Goal: Task Accomplishment & Management: Use online tool/utility

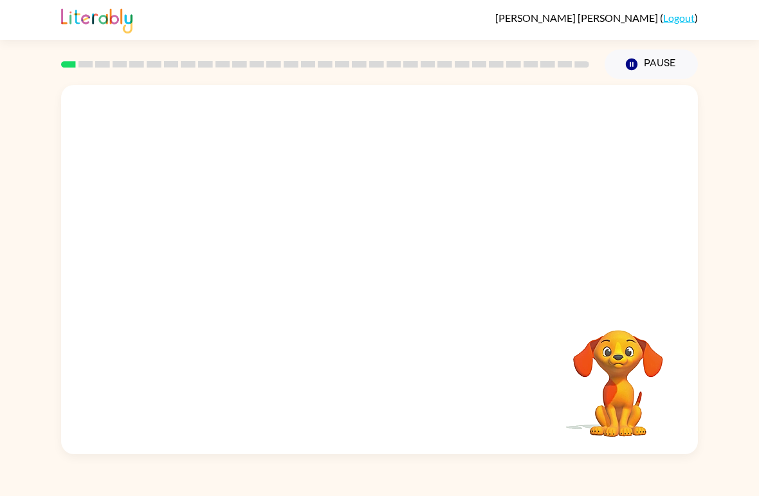
click at [232, 244] on video "Your browser must support playing .mp4 files to use Literably. Please try using…" at bounding box center [379, 194] width 637 height 218
click at [230, 235] on div at bounding box center [379, 269] width 637 height 369
click at [366, 280] on div at bounding box center [379, 276] width 82 height 47
click at [758, 284] on div "Your browser must support playing .mp4 files to use Literably. Please try using…" at bounding box center [379, 266] width 759 height 375
click at [392, 271] on button "button" at bounding box center [379, 276] width 82 height 47
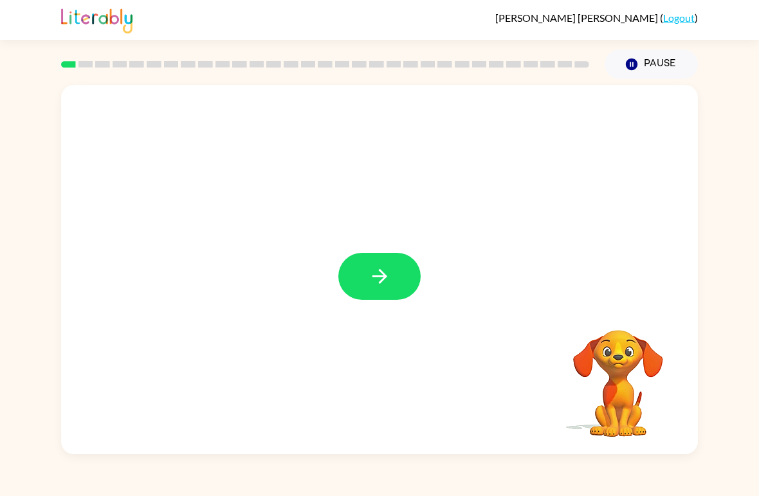
click at [392, 271] on div at bounding box center [379, 276] width 82 height 47
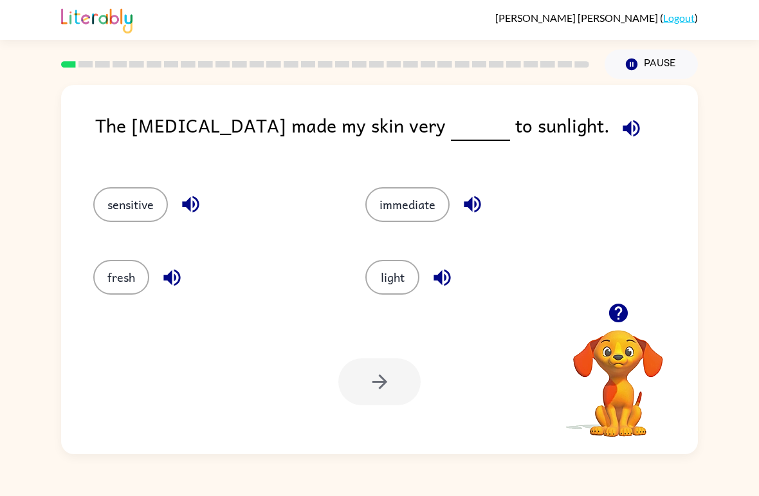
click at [147, 196] on button "sensitive" at bounding box center [130, 204] width 75 height 35
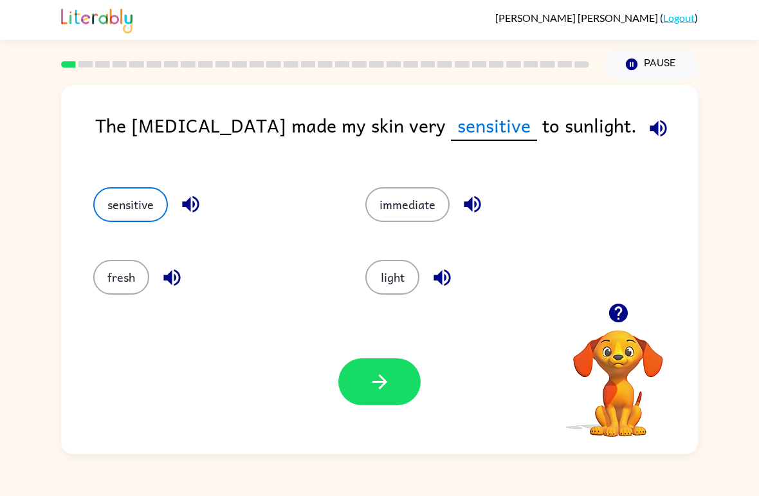
click at [390, 389] on icon "button" at bounding box center [380, 381] width 23 height 23
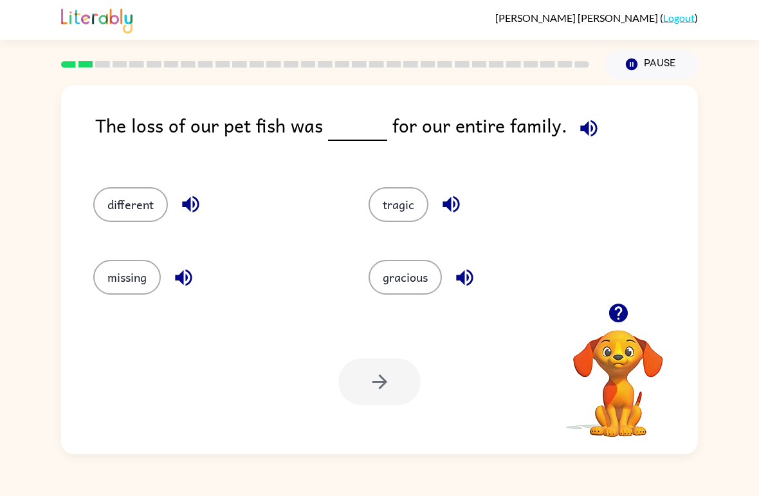
click at [131, 275] on button "missing" at bounding box center [127, 277] width 68 height 35
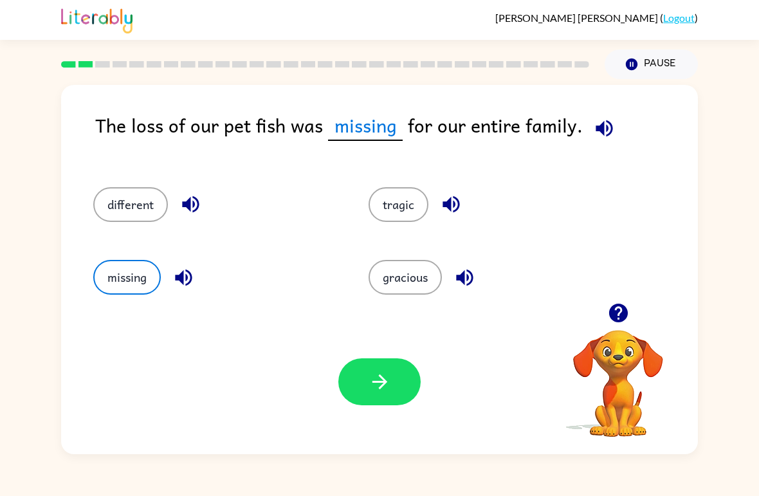
click at [406, 395] on button "button" at bounding box center [379, 381] width 82 height 47
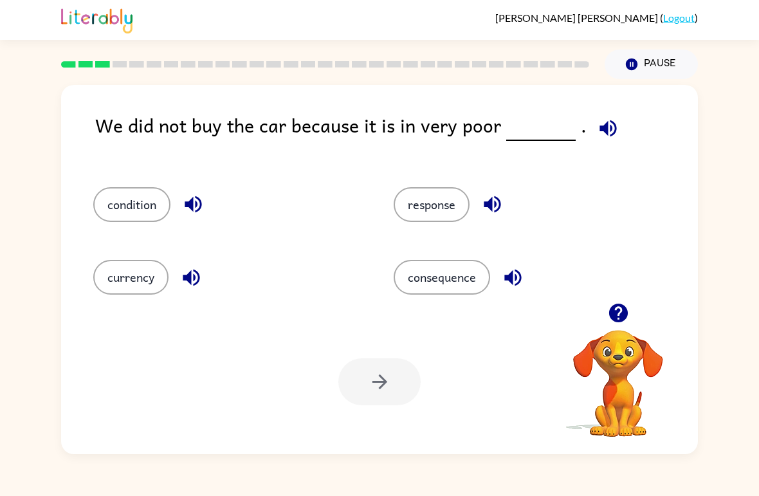
click at [100, 193] on button "condition" at bounding box center [131, 204] width 77 height 35
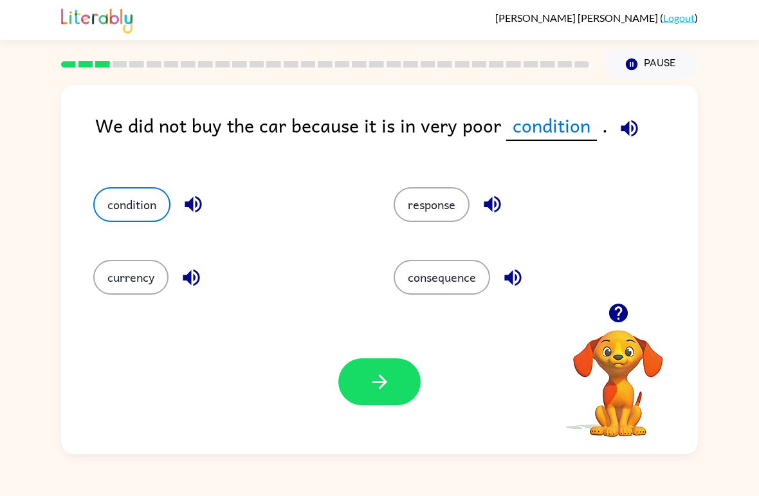
click at [376, 380] on icon "button" at bounding box center [380, 381] width 23 height 23
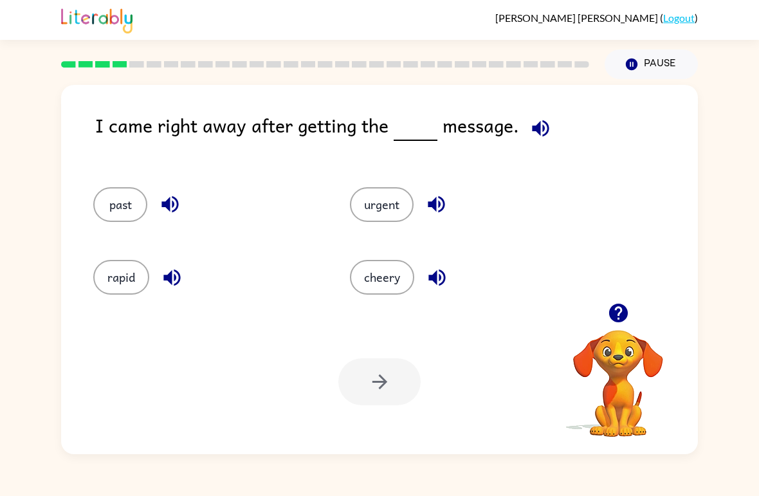
click at [532, 131] on icon "button" at bounding box center [540, 128] width 17 height 17
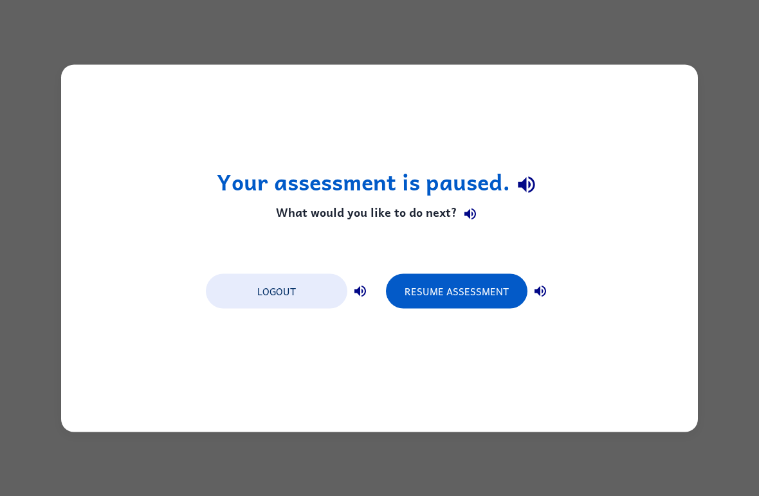
click at [431, 286] on button "Resume Assessment" at bounding box center [457, 290] width 142 height 35
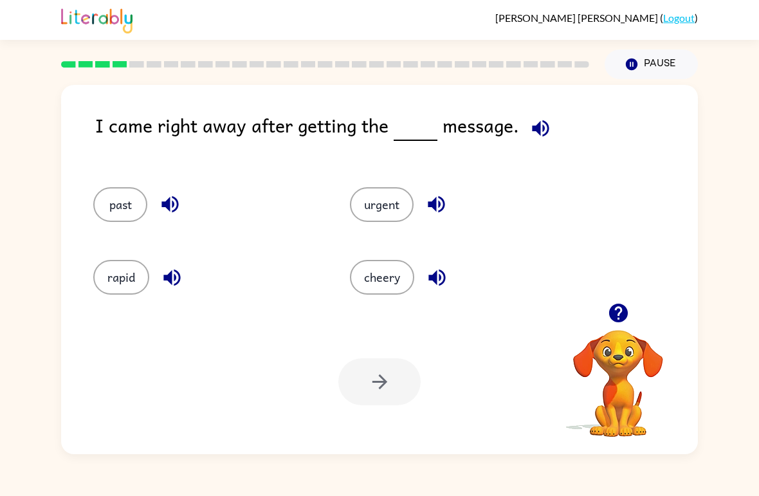
click at [430, 196] on icon "button" at bounding box center [436, 204] width 23 height 23
click at [443, 212] on icon "button" at bounding box center [436, 204] width 23 height 23
click at [391, 216] on button "urgent" at bounding box center [382, 204] width 64 height 35
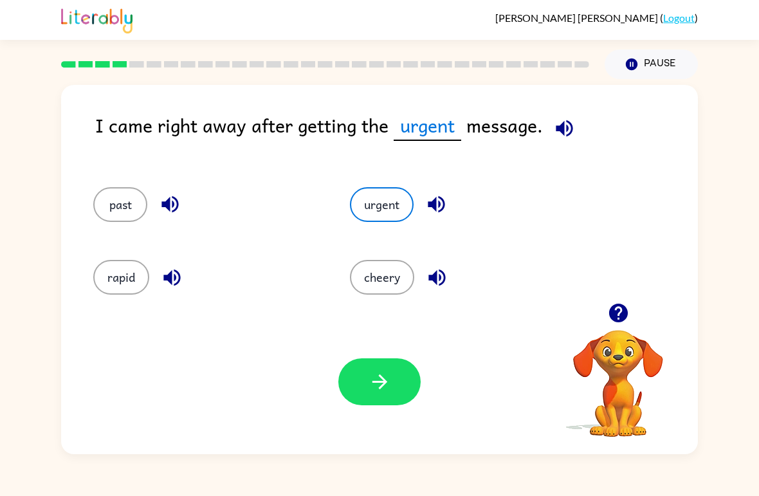
click at [370, 391] on icon "button" at bounding box center [380, 381] width 23 height 23
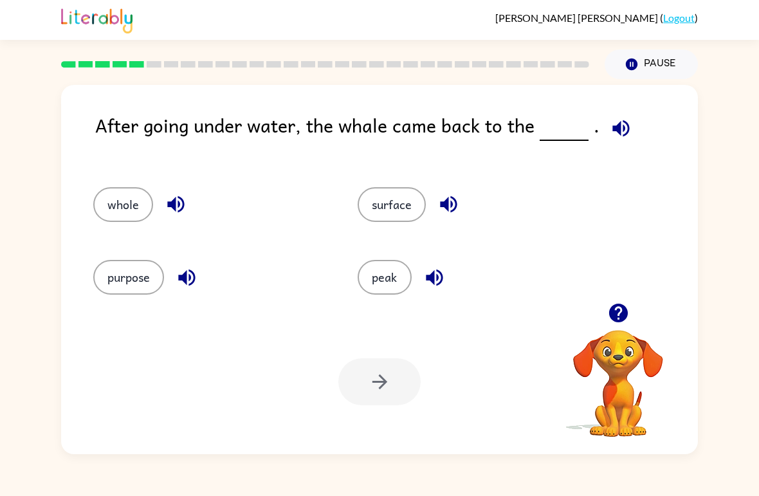
click at [403, 200] on button "surface" at bounding box center [392, 204] width 68 height 35
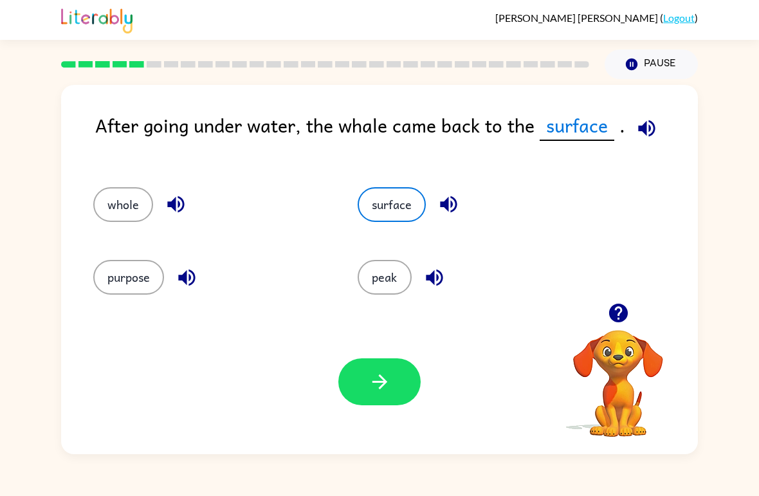
click at [399, 399] on button "button" at bounding box center [379, 381] width 82 height 47
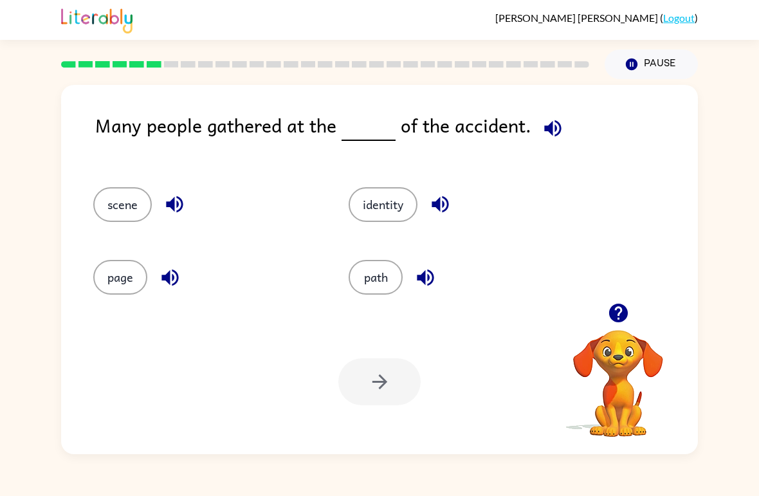
click at [414, 213] on button "identity" at bounding box center [383, 204] width 69 height 35
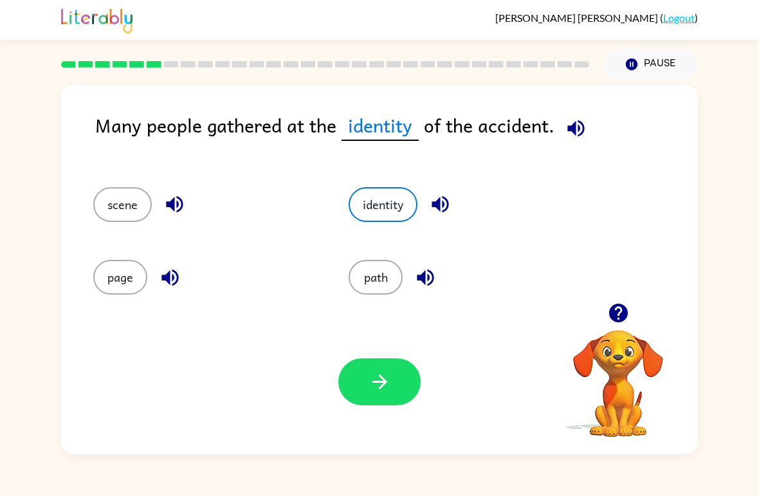
click at [381, 397] on button "button" at bounding box center [379, 381] width 82 height 47
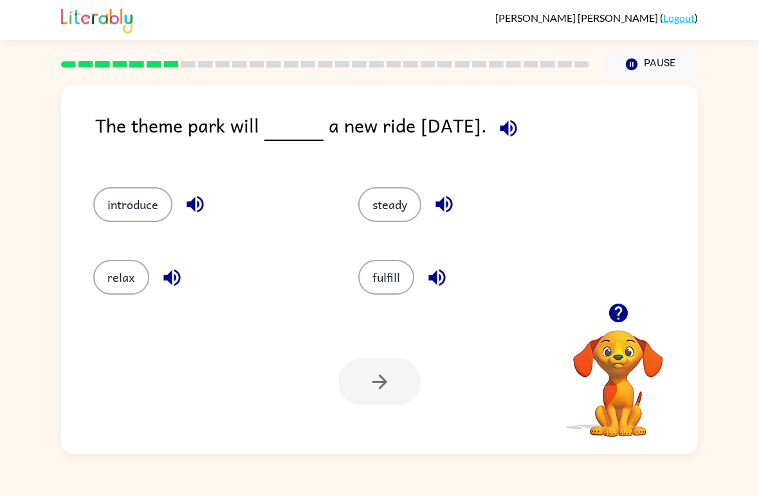
click at [122, 211] on button "introduce" at bounding box center [132, 204] width 79 height 35
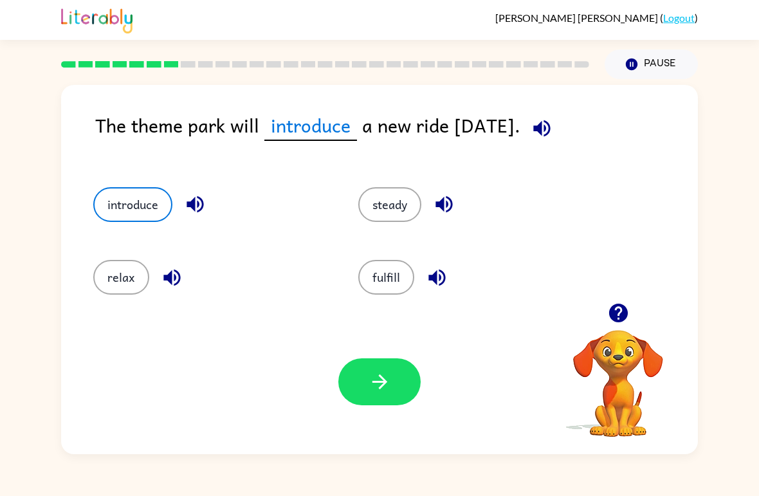
click at [374, 392] on icon "button" at bounding box center [380, 381] width 23 height 23
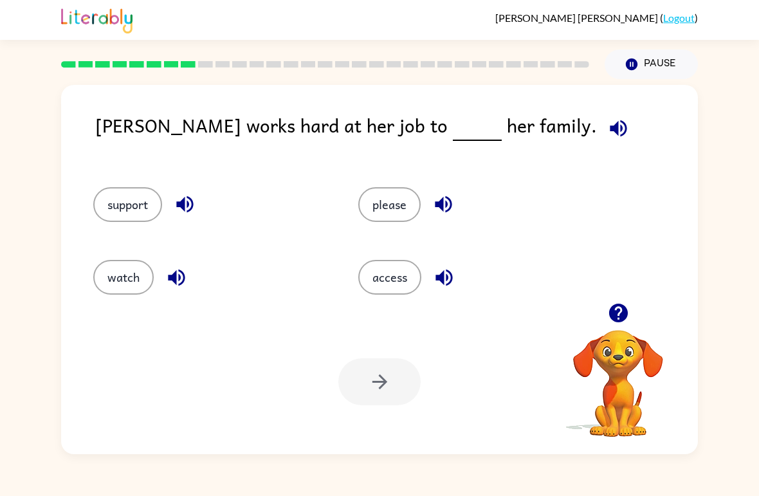
click at [128, 214] on button "support" at bounding box center [127, 204] width 69 height 35
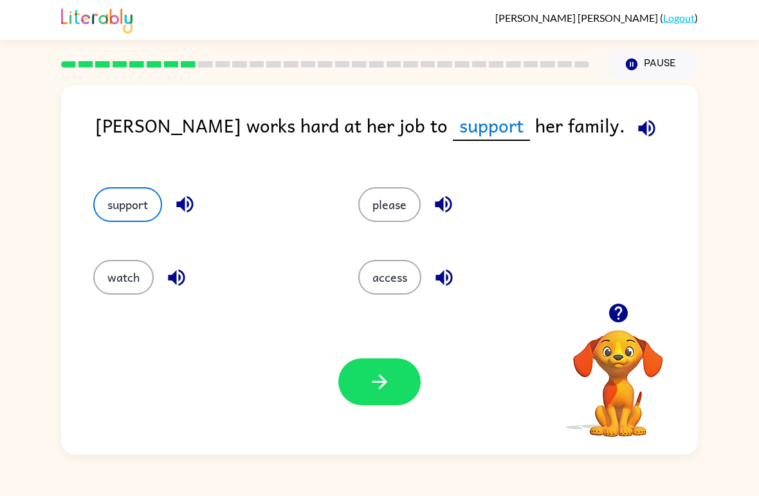
click at [385, 395] on button "button" at bounding box center [379, 381] width 82 height 47
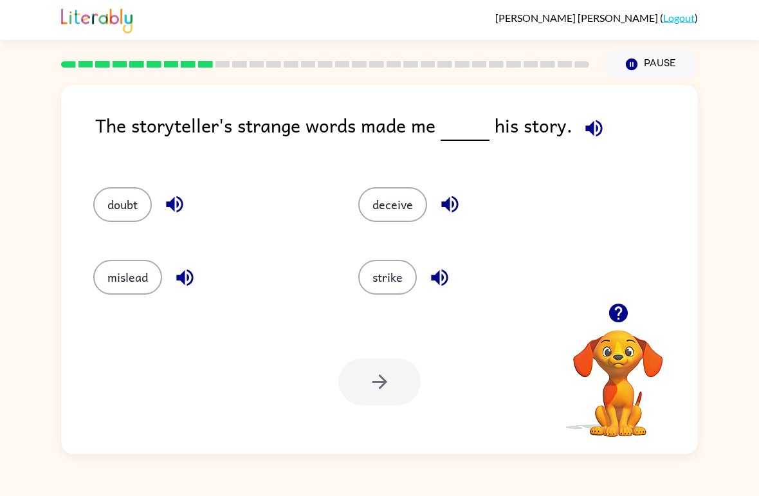
click at [114, 293] on button "mislead" at bounding box center [127, 277] width 69 height 35
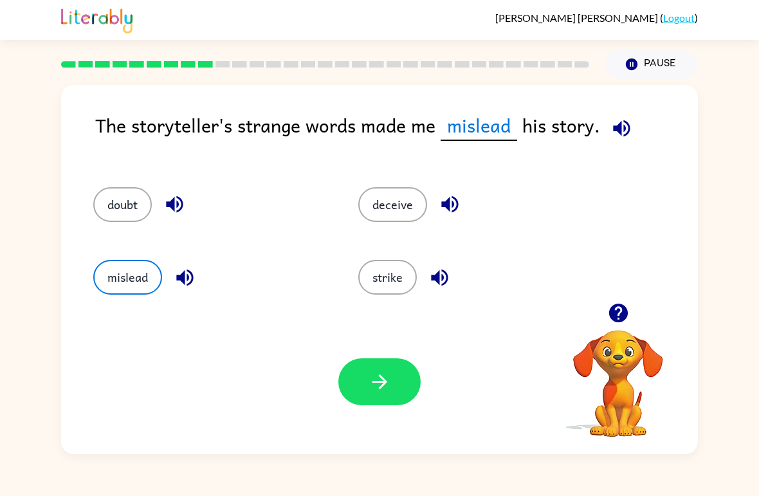
click at [380, 387] on icon "button" at bounding box center [380, 381] width 23 height 23
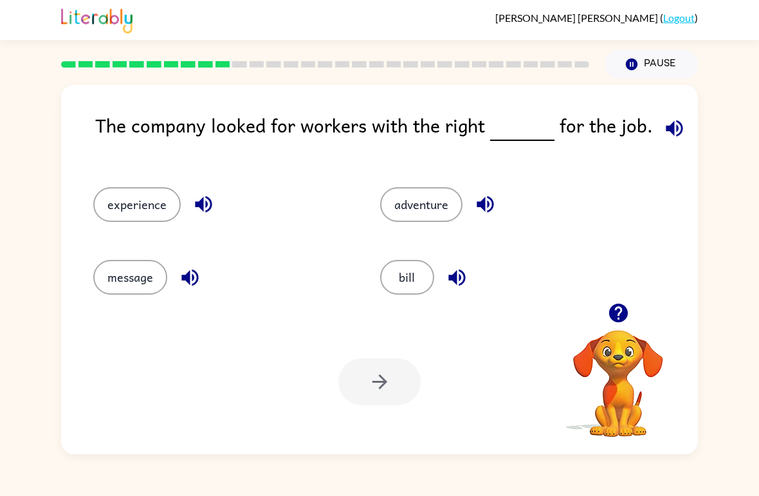
click at [117, 288] on button "message" at bounding box center [130, 277] width 74 height 35
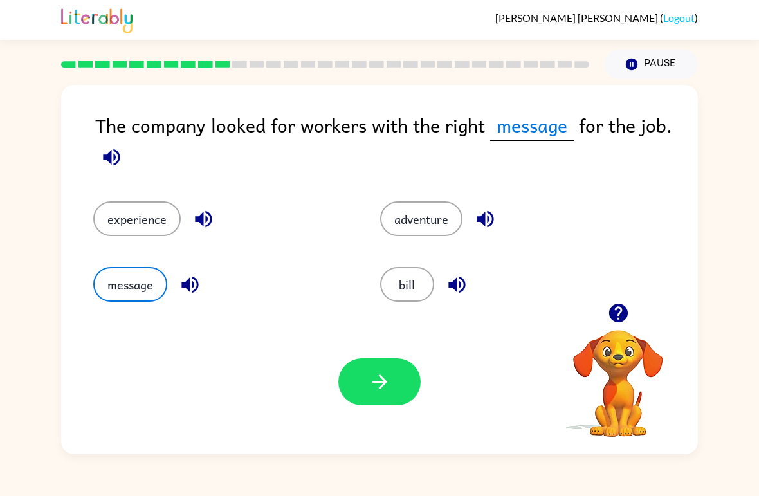
click at [409, 288] on button "bill" at bounding box center [407, 284] width 54 height 35
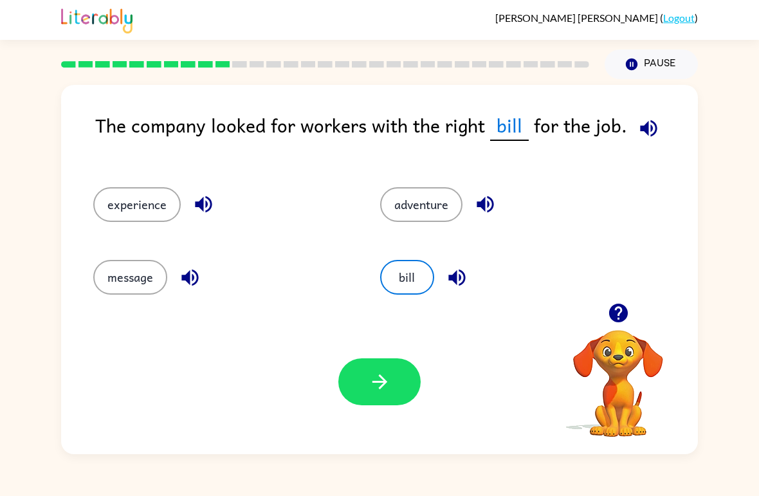
click at [84, 197] on div "experience" at bounding box center [212, 199] width 287 height 73
click at [134, 210] on button "experience" at bounding box center [136, 204] width 87 height 35
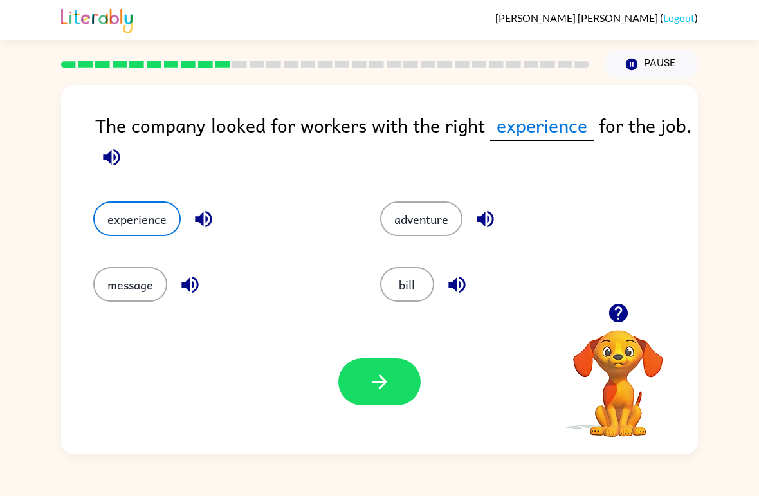
click at [432, 224] on button "adventure" at bounding box center [421, 218] width 82 height 35
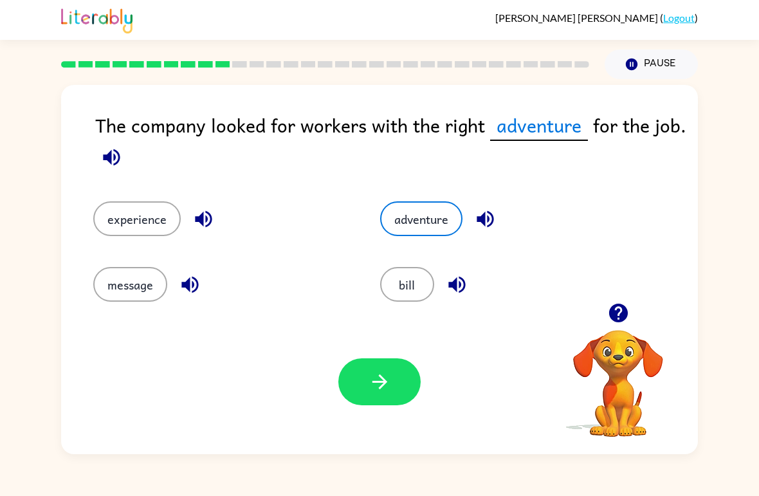
click at [98, 212] on button "experience" at bounding box center [136, 218] width 87 height 35
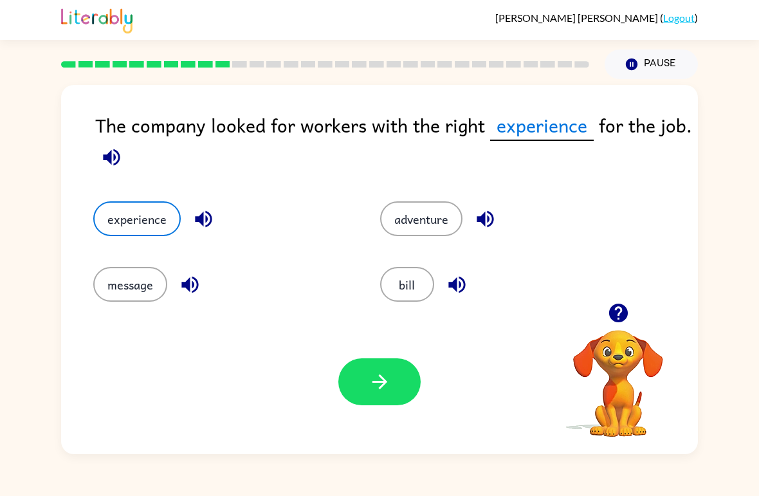
click at [370, 361] on button "button" at bounding box center [379, 381] width 82 height 47
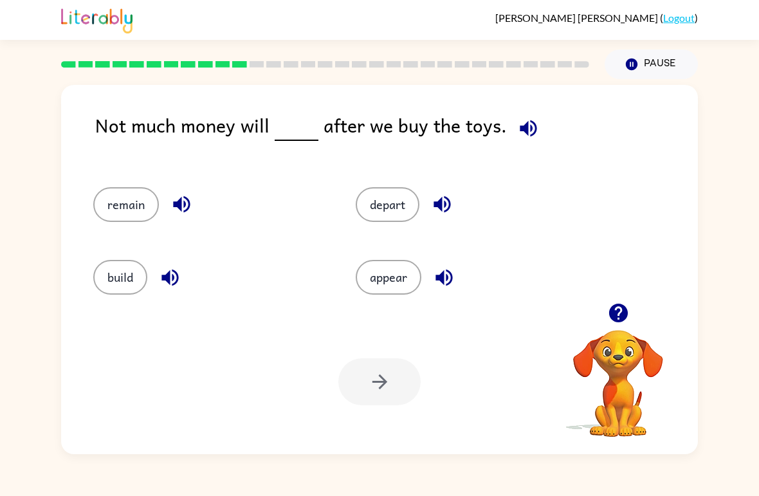
click at [115, 208] on button "remain" at bounding box center [126, 204] width 66 height 35
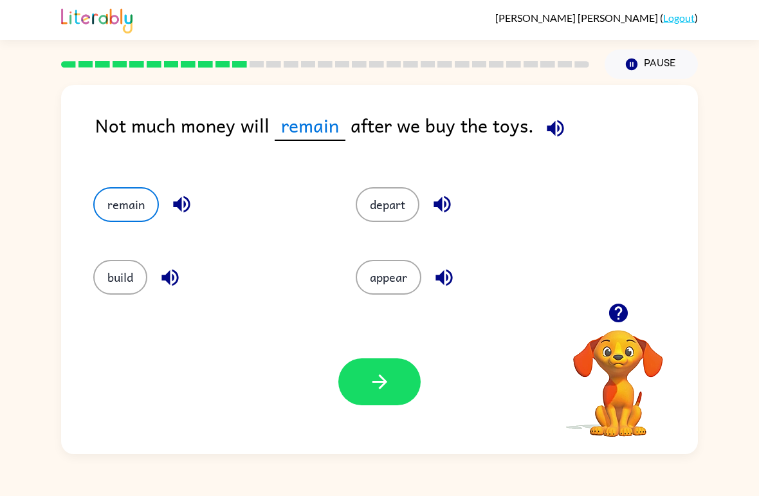
click at [381, 274] on button "appear" at bounding box center [389, 277] width 66 height 35
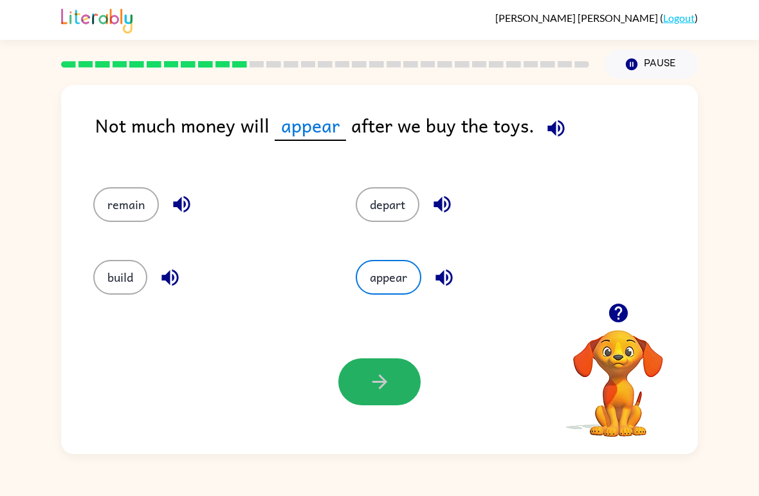
click at [380, 382] on icon "button" at bounding box center [379, 381] width 15 height 15
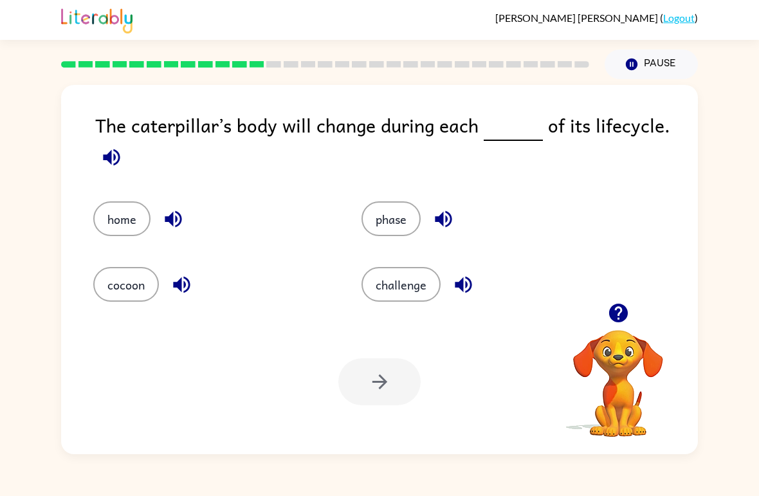
click at [102, 210] on button "home" at bounding box center [121, 218] width 57 height 35
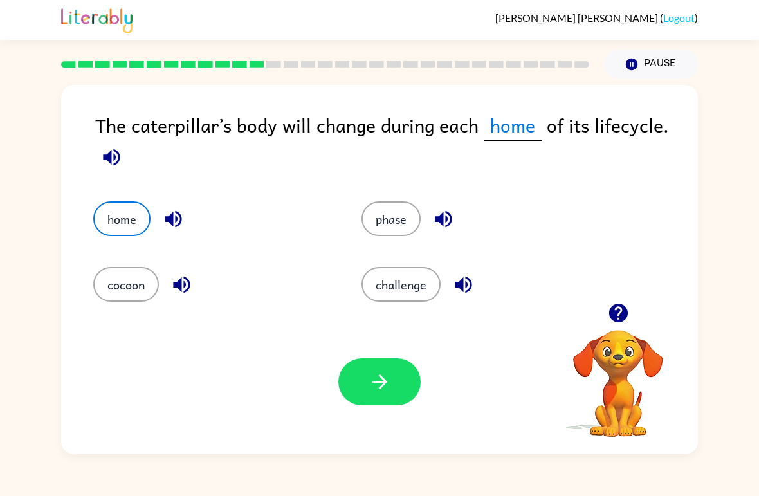
click at [381, 387] on icon "button" at bounding box center [379, 381] width 15 height 15
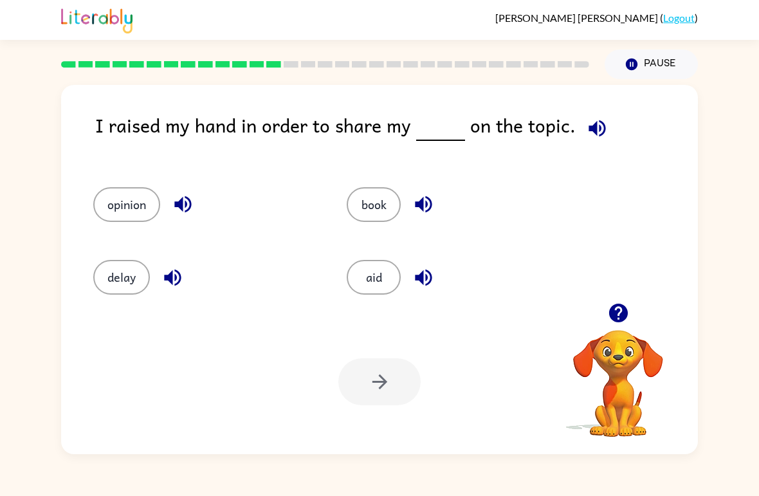
click at [138, 216] on button "opinion" at bounding box center [126, 204] width 67 height 35
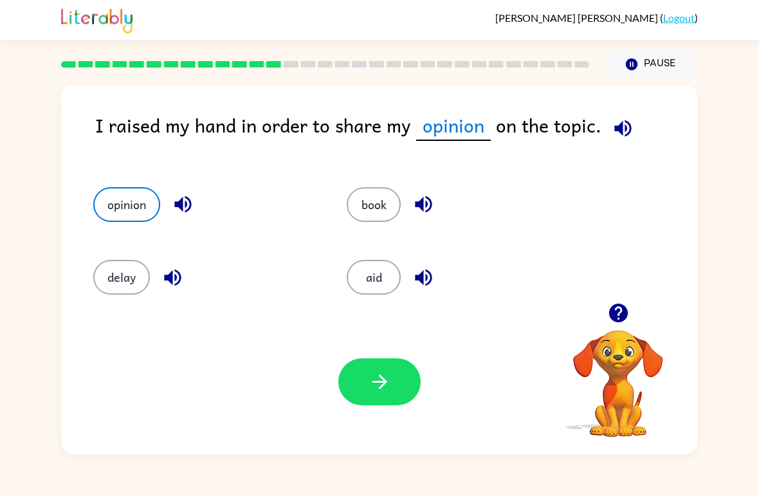
click at [388, 366] on button "button" at bounding box center [379, 381] width 82 height 47
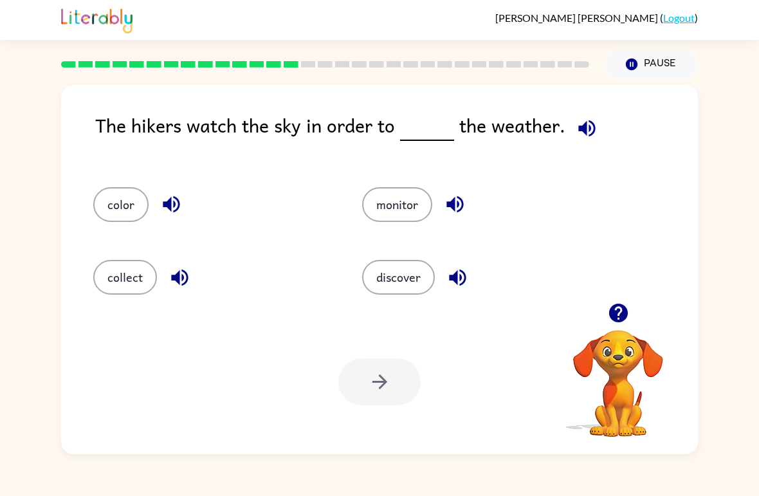
click at [399, 286] on button "discover" at bounding box center [398, 277] width 73 height 35
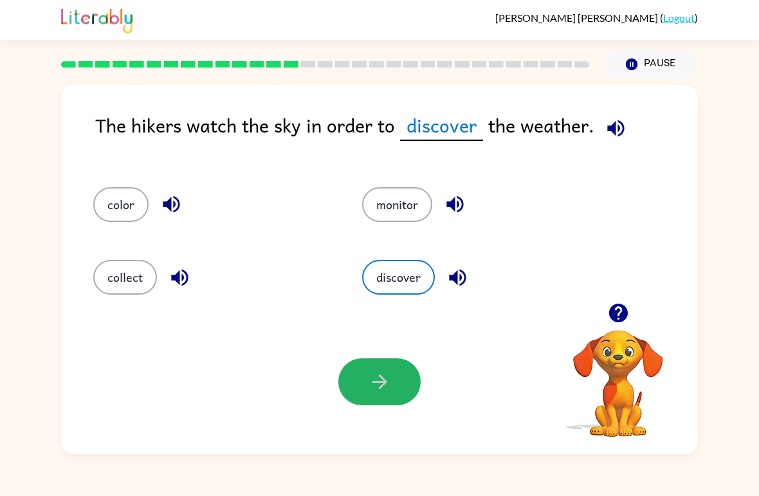
click at [373, 392] on icon "button" at bounding box center [380, 381] width 23 height 23
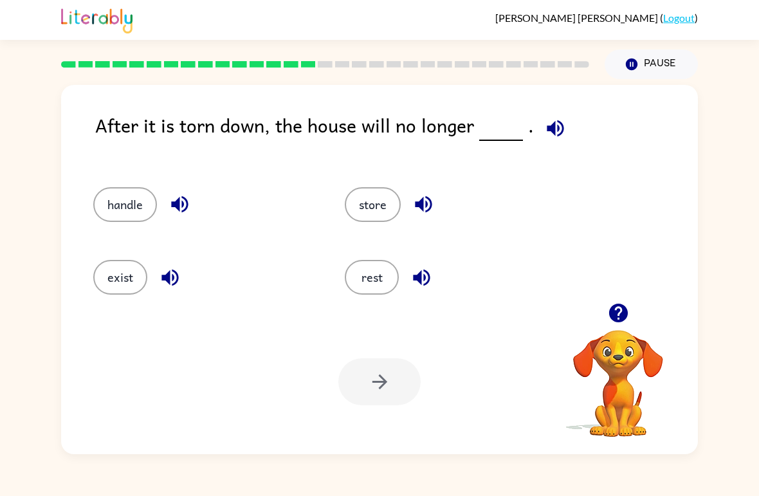
click at [111, 295] on button "exist" at bounding box center [120, 277] width 54 height 35
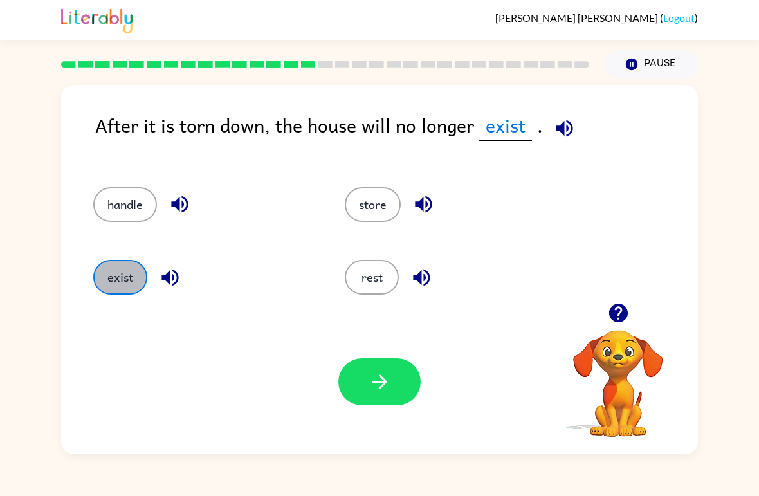
click at [115, 300] on div "exist" at bounding box center [194, 271] width 251 height 73
click at [376, 380] on icon "button" at bounding box center [380, 381] width 23 height 23
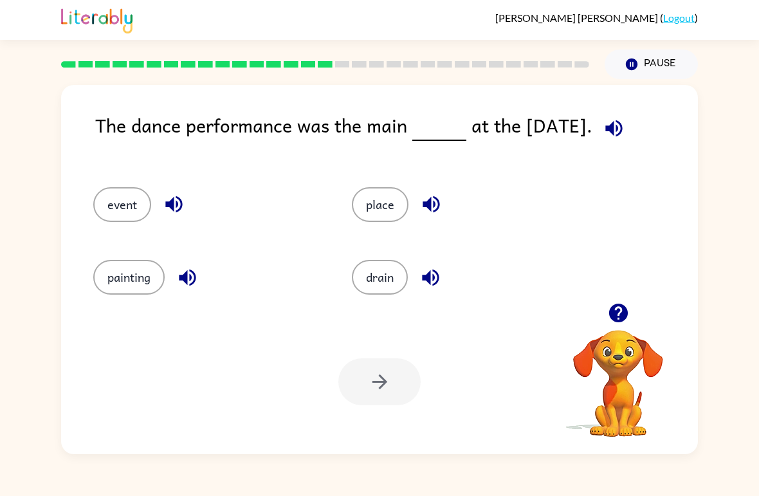
click at [89, 199] on div "event" at bounding box center [198, 199] width 259 height 73
click at [89, 198] on div "event" at bounding box center [198, 199] width 259 height 73
click at [370, 395] on div at bounding box center [379, 381] width 82 height 47
click at [120, 218] on button "event" at bounding box center [122, 204] width 58 height 35
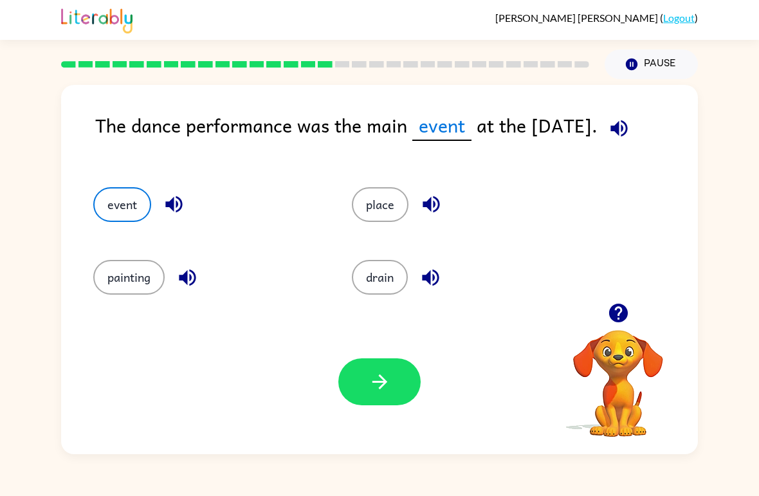
click at [388, 396] on button "button" at bounding box center [379, 381] width 82 height 47
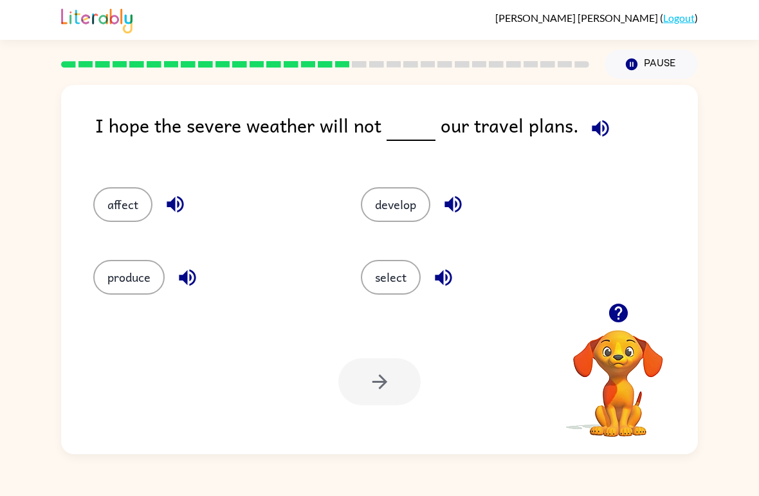
click at [129, 220] on button "affect" at bounding box center [122, 204] width 59 height 35
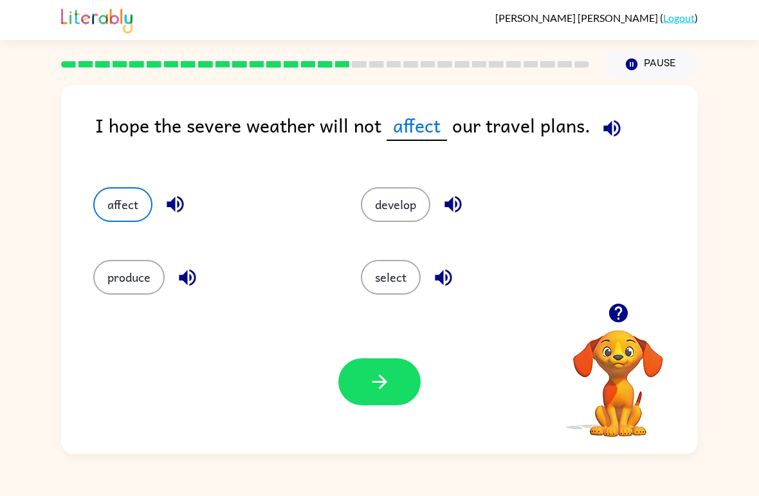
click at [383, 384] on icon "button" at bounding box center [380, 381] width 23 height 23
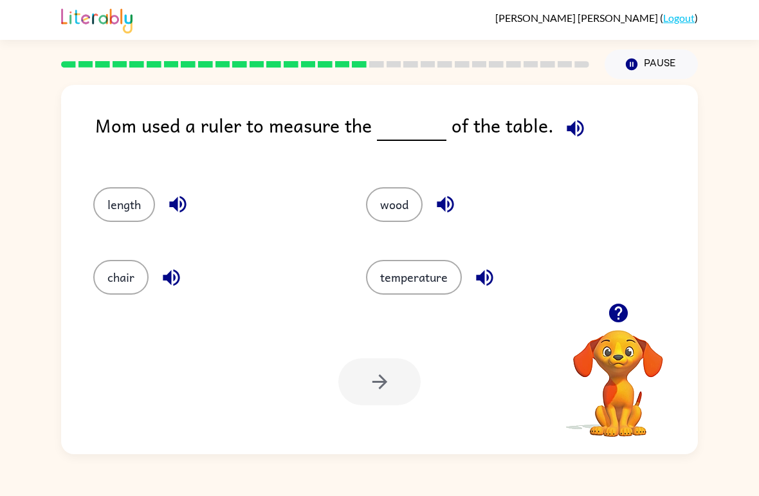
click at [105, 221] on button "length" at bounding box center [124, 204] width 62 height 35
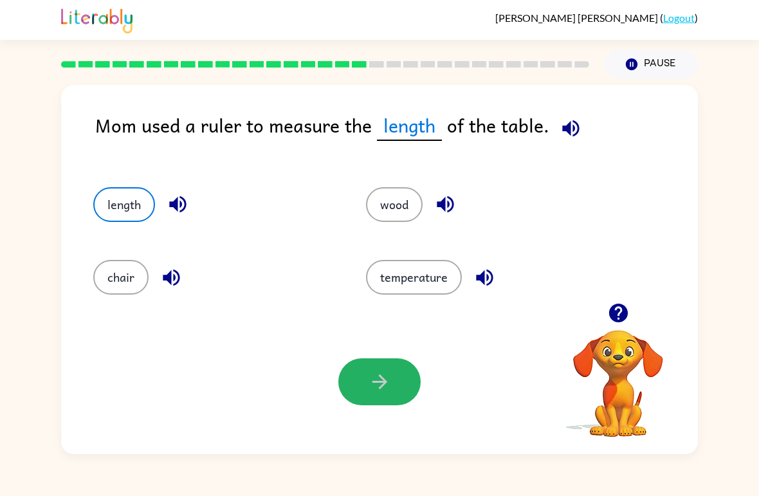
click at [400, 389] on button "button" at bounding box center [379, 381] width 82 height 47
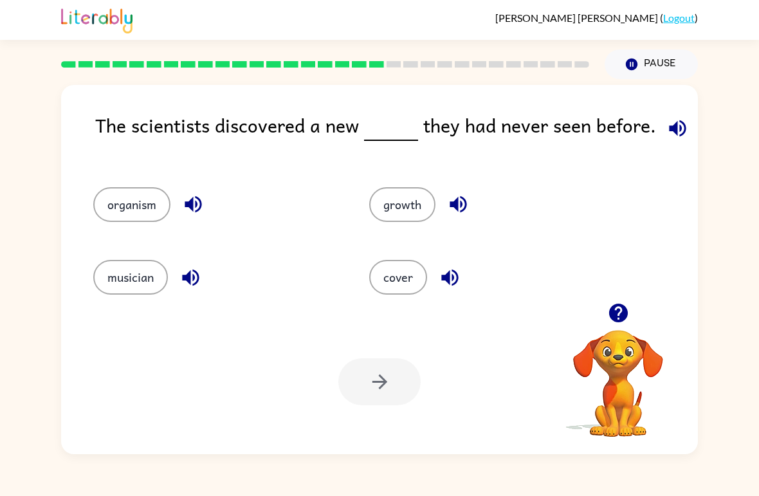
click at [107, 278] on button "musician" at bounding box center [130, 277] width 75 height 35
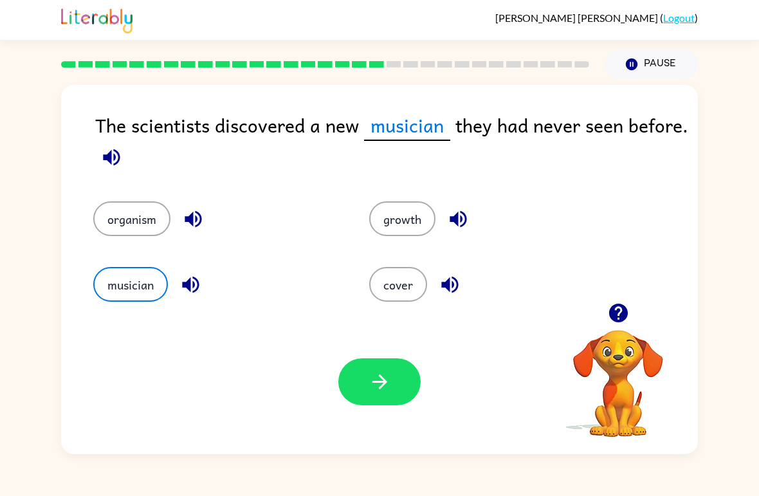
click at [403, 391] on button "button" at bounding box center [379, 381] width 82 height 47
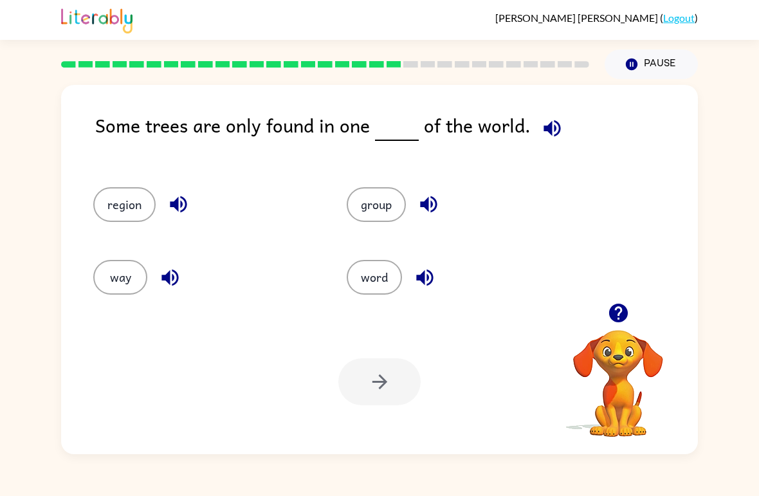
click at [134, 199] on button "region" at bounding box center [124, 204] width 62 height 35
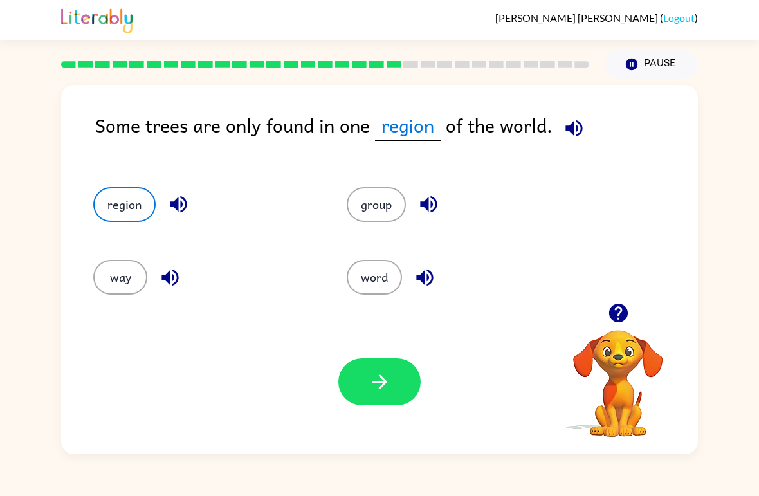
click at [394, 390] on button "button" at bounding box center [379, 381] width 82 height 47
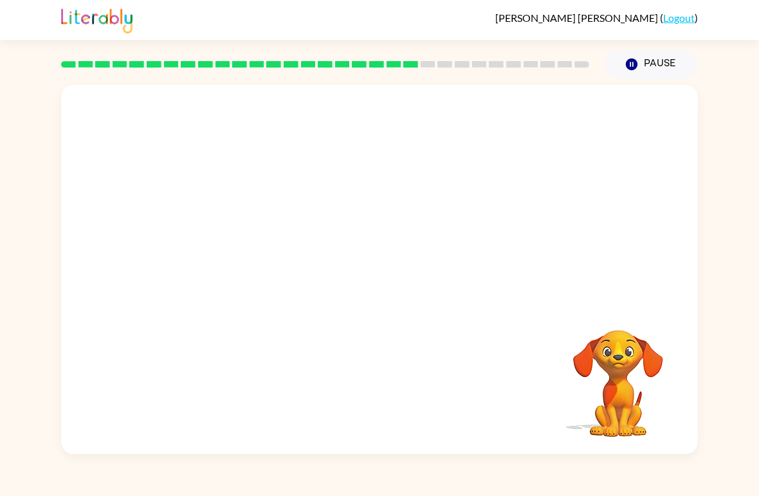
click at [268, 111] on video "Your browser must support playing .mp4 files to use Literably. Please try using…" at bounding box center [379, 194] width 637 height 218
click at [270, 108] on video "Your browser must support playing .mp4 files to use Literably. Please try using…" at bounding box center [379, 194] width 637 height 218
click at [391, 269] on button "button" at bounding box center [379, 276] width 82 height 47
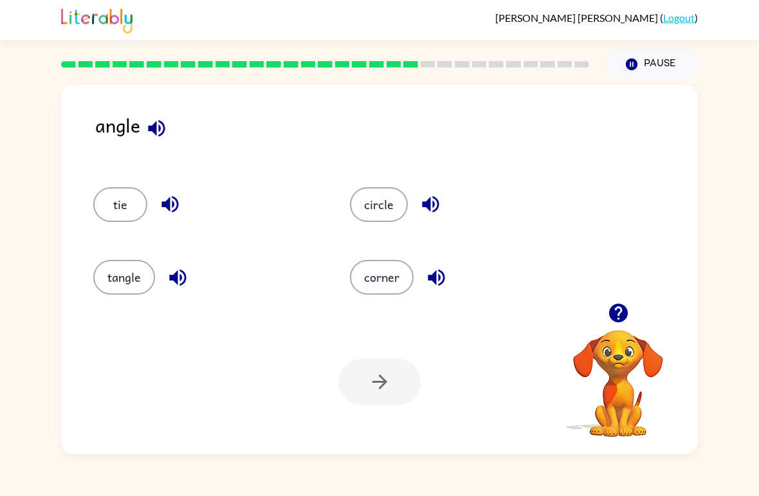
click at [123, 269] on button "tangle" at bounding box center [124, 277] width 62 height 35
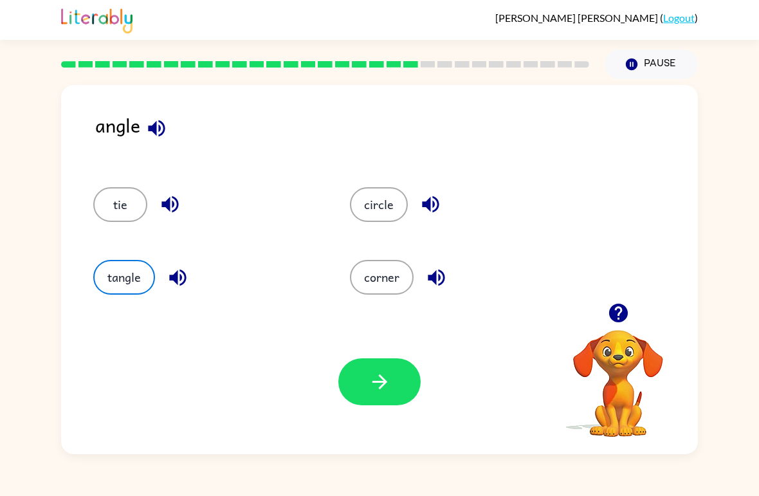
click at [385, 396] on button "button" at bounding box center [379, 381] width 82 height 47
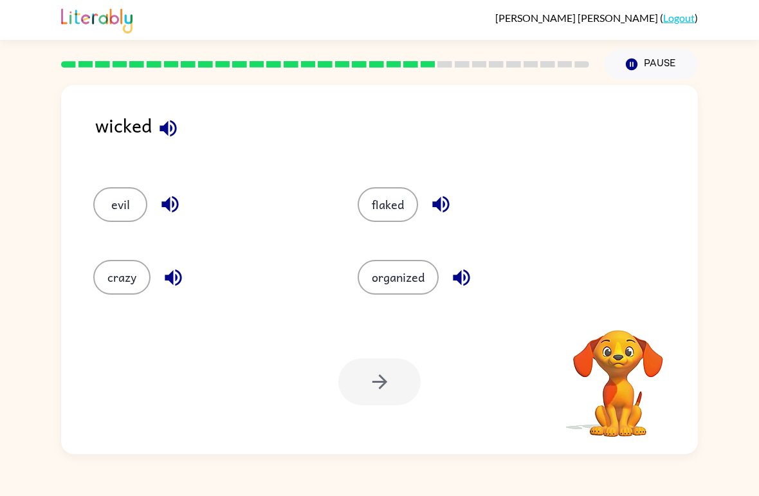
click at [385, 201] on button "flaked" at bounding box center [388, 204] width 60 height 35
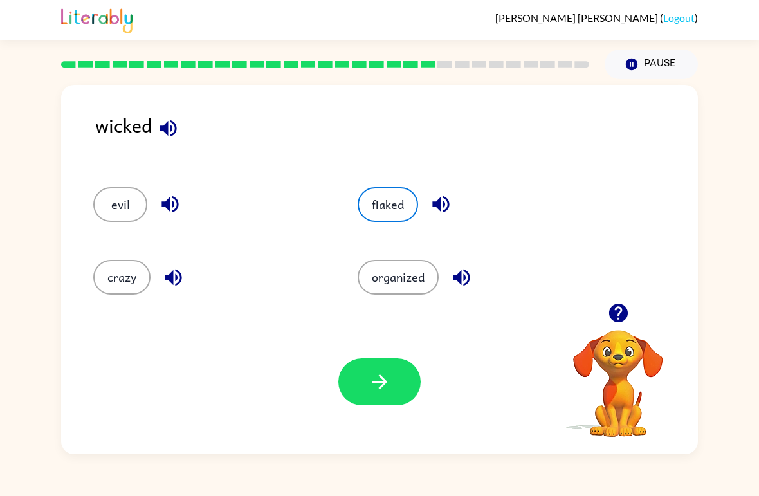
click at [403, 379] on button "button" at bounding box center [379, 381] width 82 height 47
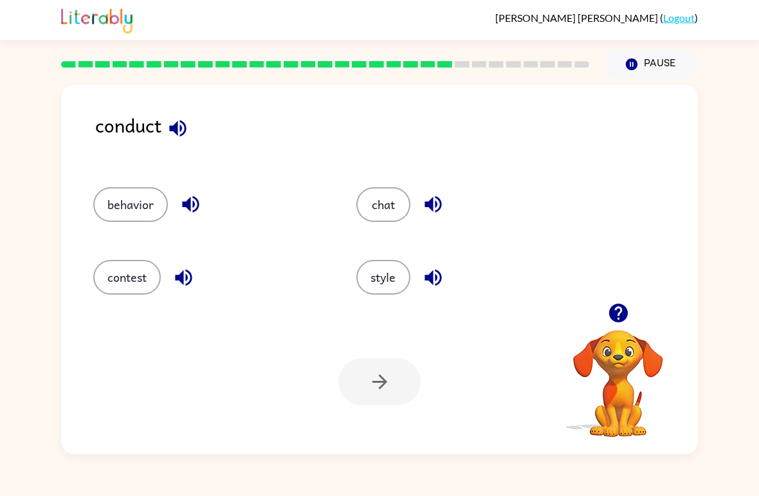
click at [114, 276] on button "contest" at bounding box center [127, 277] width 68 height 35
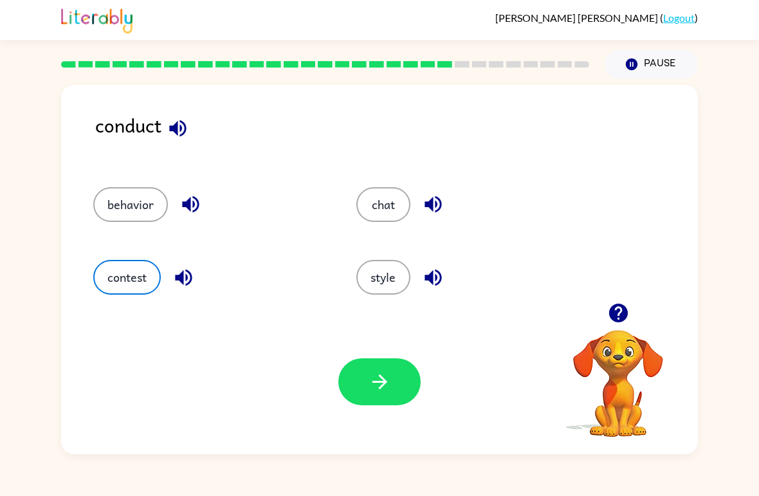
click at [401, 378] on button "button" at bounding box center [379, 381] width 82 height 47
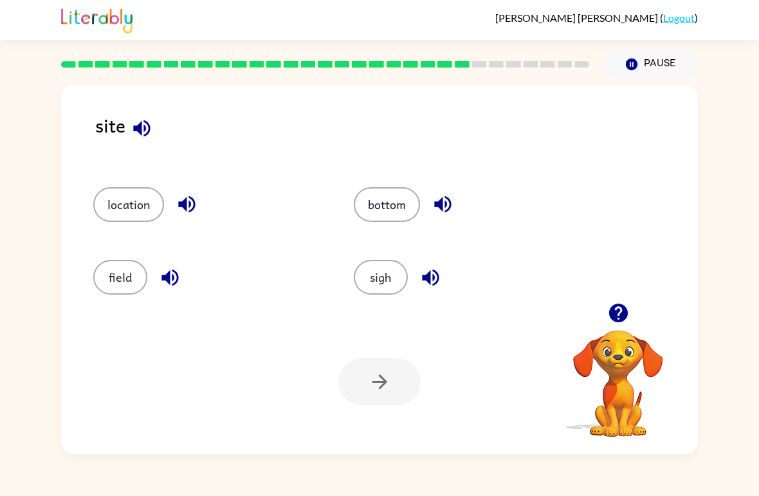
click at [378, 275] on button "sigh" at bounding box center [381, 277] width 54 height 35
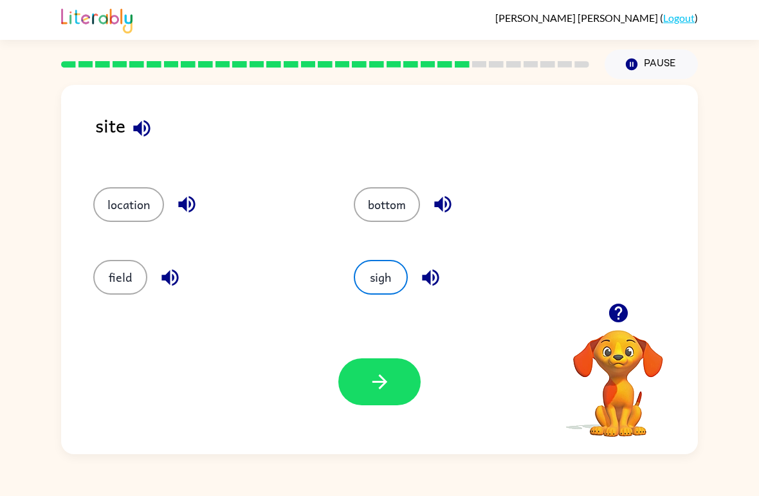
click at [388, 389] on icon "button" at bounding box center [380, 381] width 23 height 23
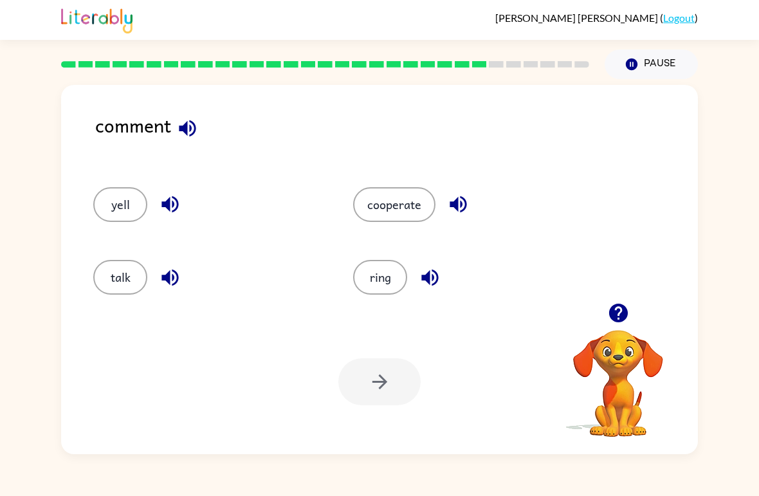
click at [421, 201] on button "cooperate" at bounding box center [394, 204] width 82 height 35
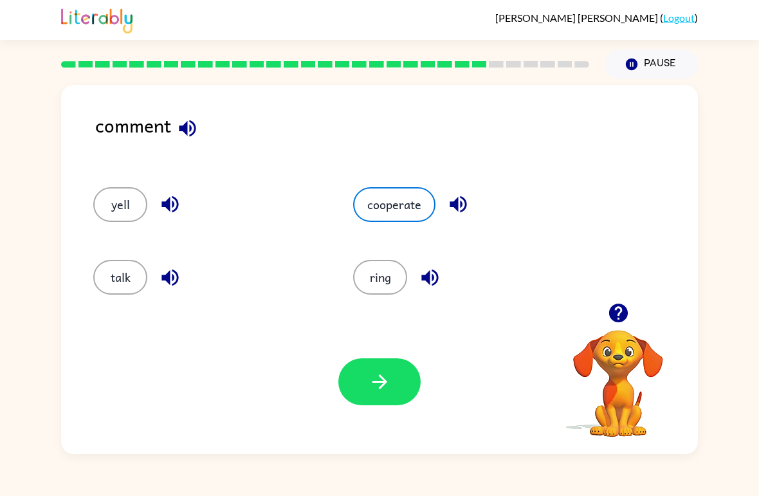
click at [369, 378] on icon "button" at bounding box center [380, 381] width 23 height 23
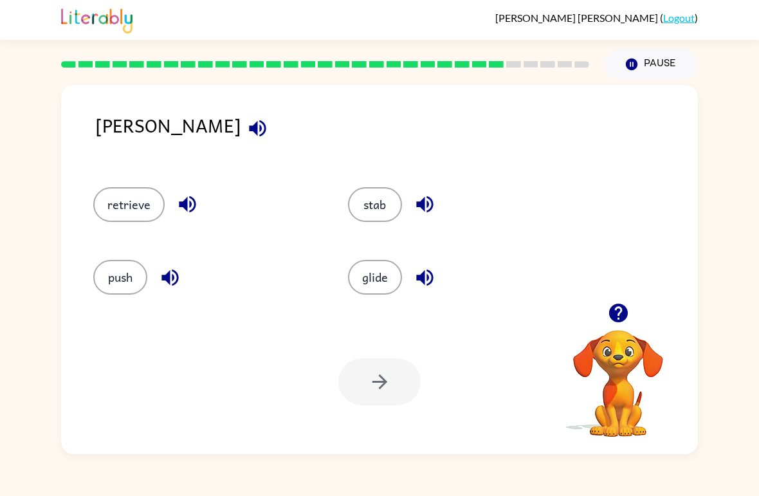
click at [136, 208] on button "retrieve" at bounding box center [128, 204] width 71 height 35
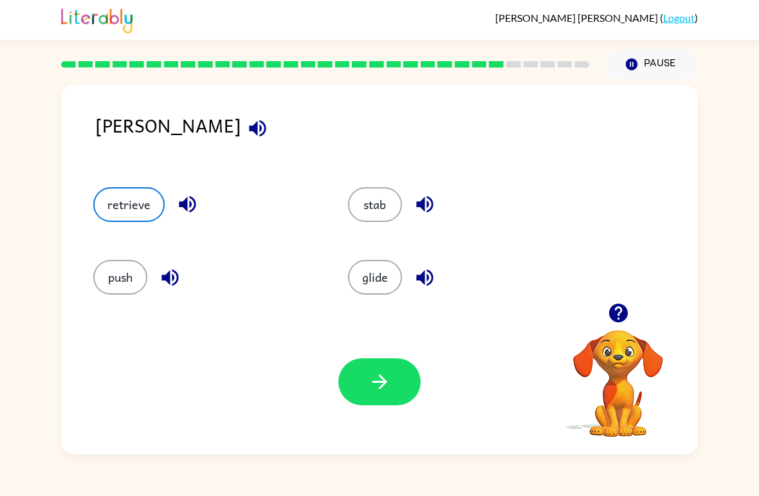
click at [400, 392] on button "button" at bounding box center [379, 381] width 82 height 47
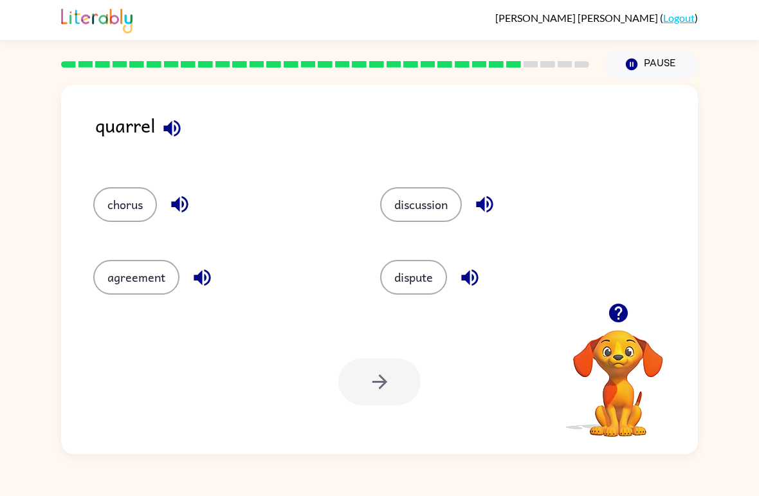
click at [446, 203] on button "discussion" at bounding box center [421, 204] width 82 height 35
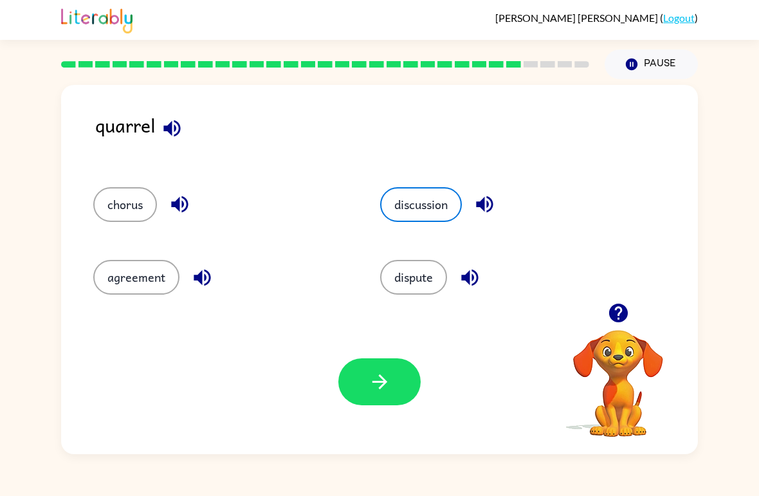
click at [396, 379] on button "button" at bounding box center [379, 381] width 82 height 47
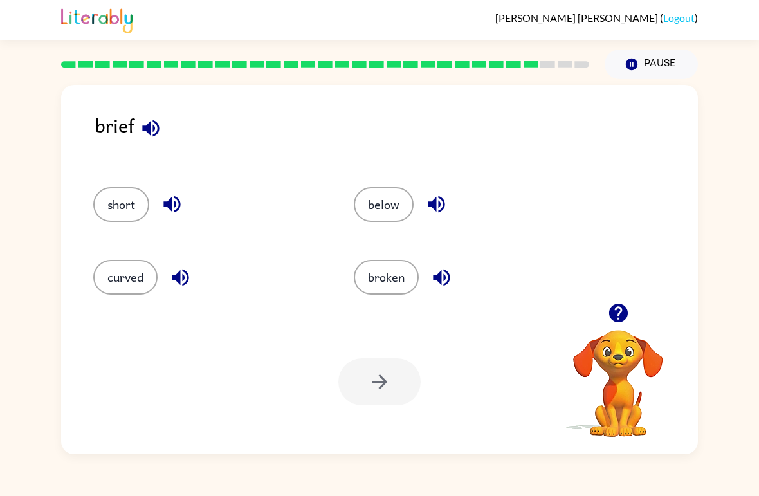
click at [396, 212] on button "below" at bounding box center [384, 204] width 60 height 35
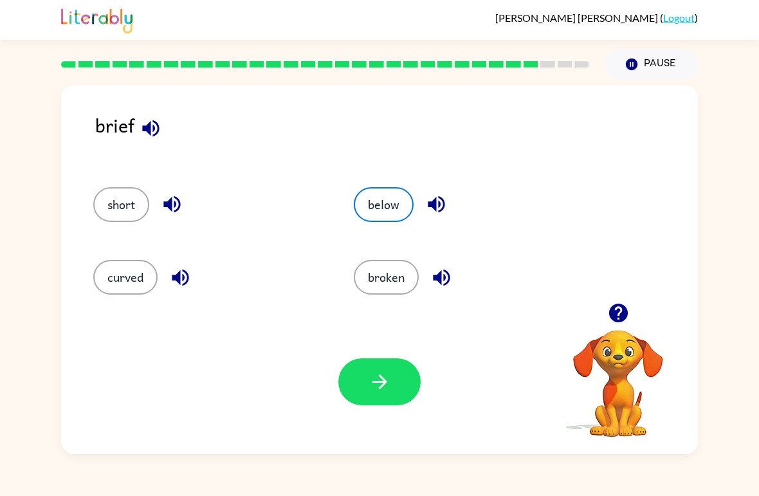
click at [384, 381] on icon "button" at bounding box center [379, 381] width 15 height 15
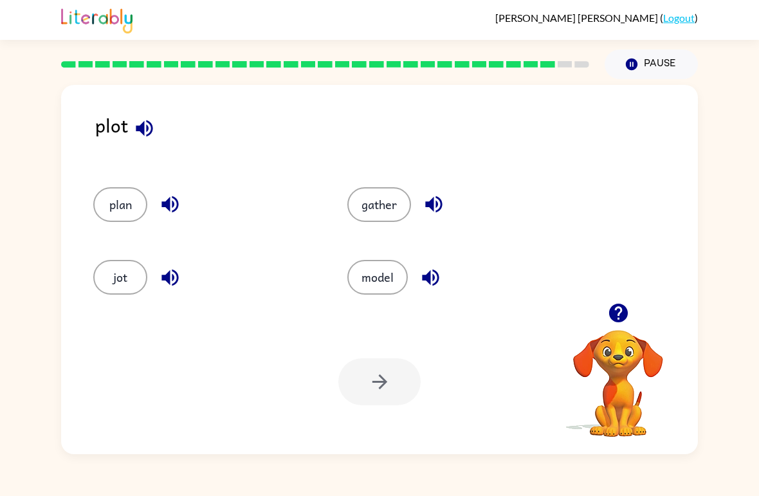
click at [124, 210] on button "plan" at bounding box center [120, 204] width 54 height 35
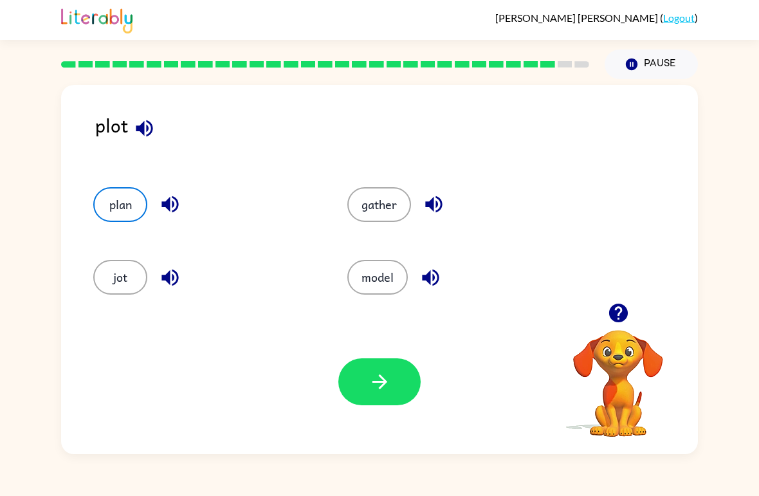
click at [392, 403] on button "button" at bounding box center [379, 381] width 82 height 47
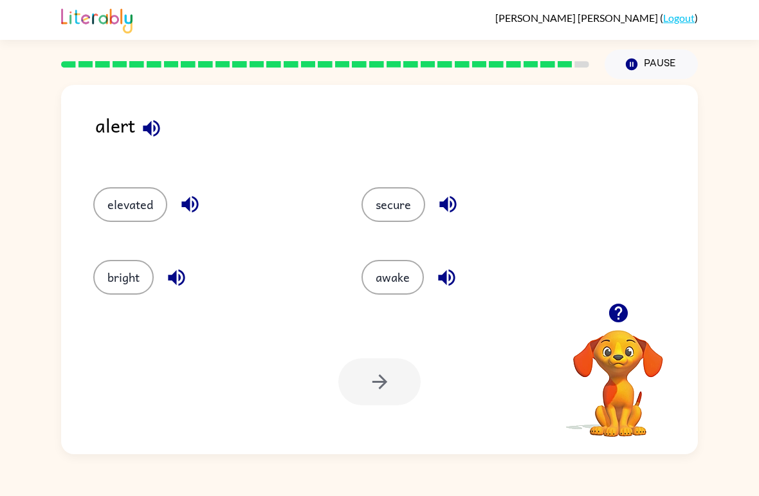
click at [408, 306] on div "awake" at bounding box center [471, 271] width 268 height 73
click at [407, 306] on div "awake" at bounding box center [471, 271] width 268 height 73
click at [378, 394] on div at bounding box center [379, 381] width 82 height 47
click at [395, 292] on button "awake" at bounding box center [392, 277] width 62 height 35
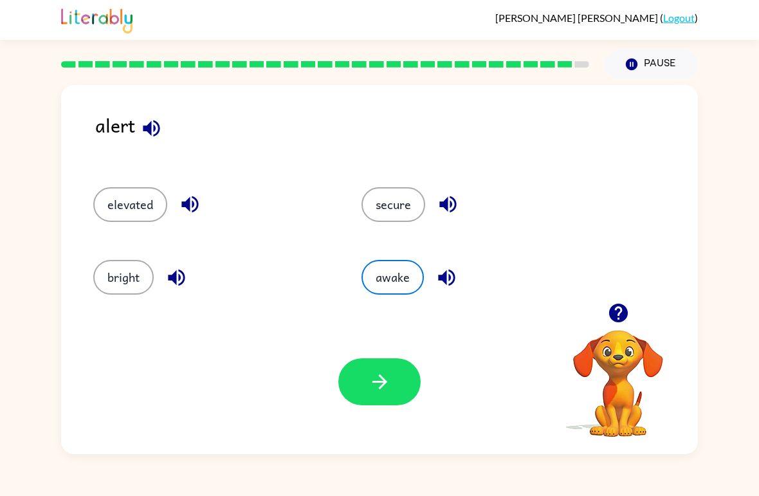
click at [391, 398] on button "button" at bounding box center [379, 381] width 82 height 47
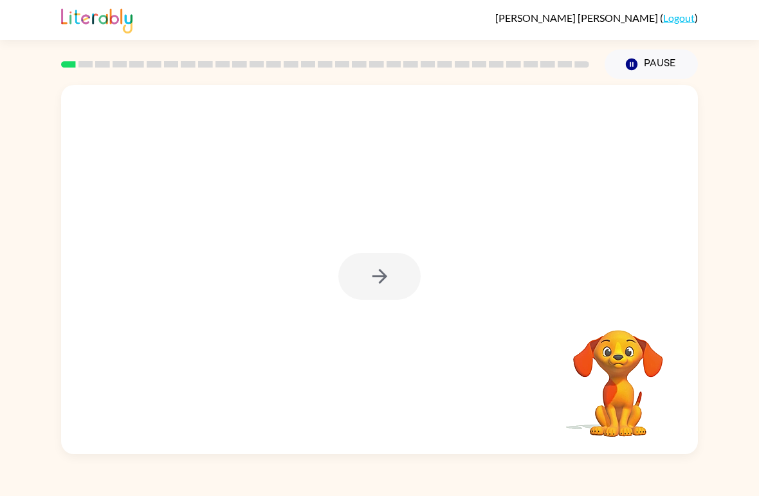
click at [362, 280] on div at bounding box center [379, 276] width 82 height 47
click at [377, 271] on icon "button" at bounding box center [380, 276] width 23 height 23
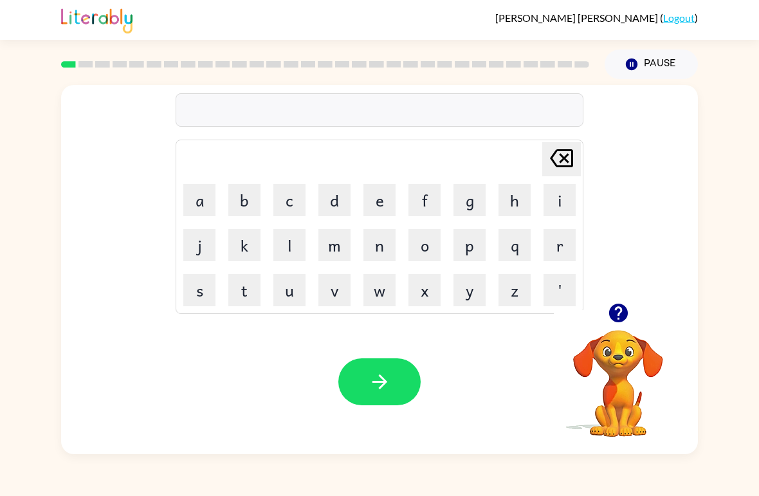
click at [433, 205] on button "f" at bounding box center [424, 200] width 32 height 32
click at [432, 250] on button "o" at bounding box center [424, 245] width 32 height 32
click at [304, 292] on button "u" at bounding box center [289, 290] width 32 height 32
click at [558, 164] on icon "[PERSON_NAME] last character input" at bounding box center [561, 158] width 31 height 31
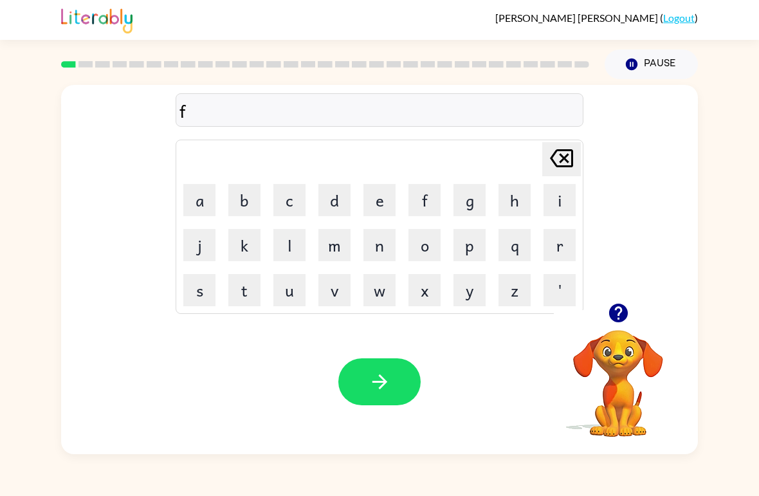
click at [553, 161] on icon at bounding box center [561, 158] width 23 height 18
